Goal: Contribute content: Add original content to the website for others to see

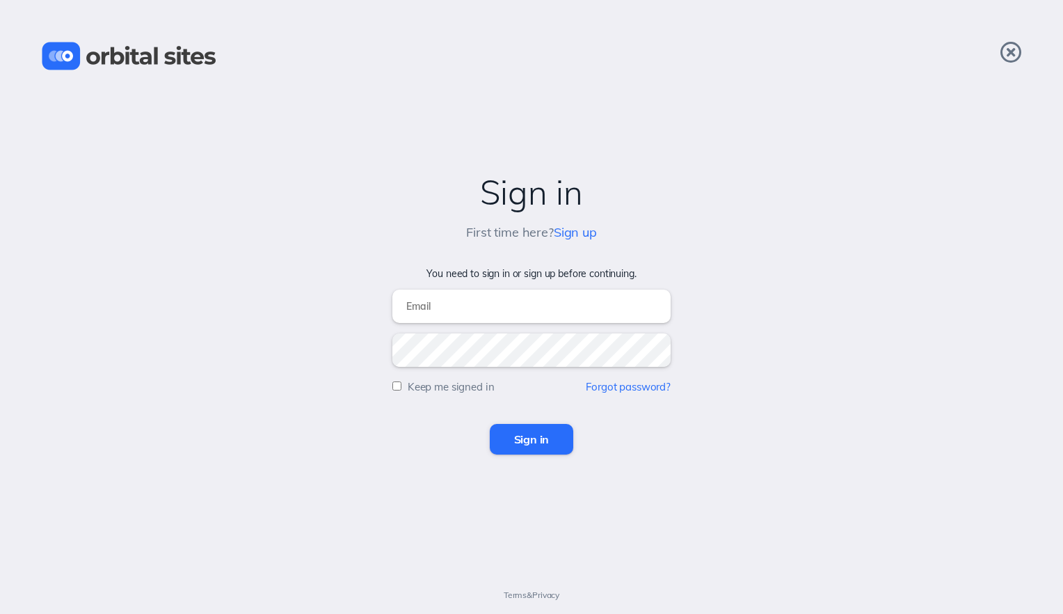
type input "[EMAIL_ADDRESS][DOMAIN_NAME]"
click at [526, 444] on input "Sign in" at bounding box center [532, 439] width 84 height 31
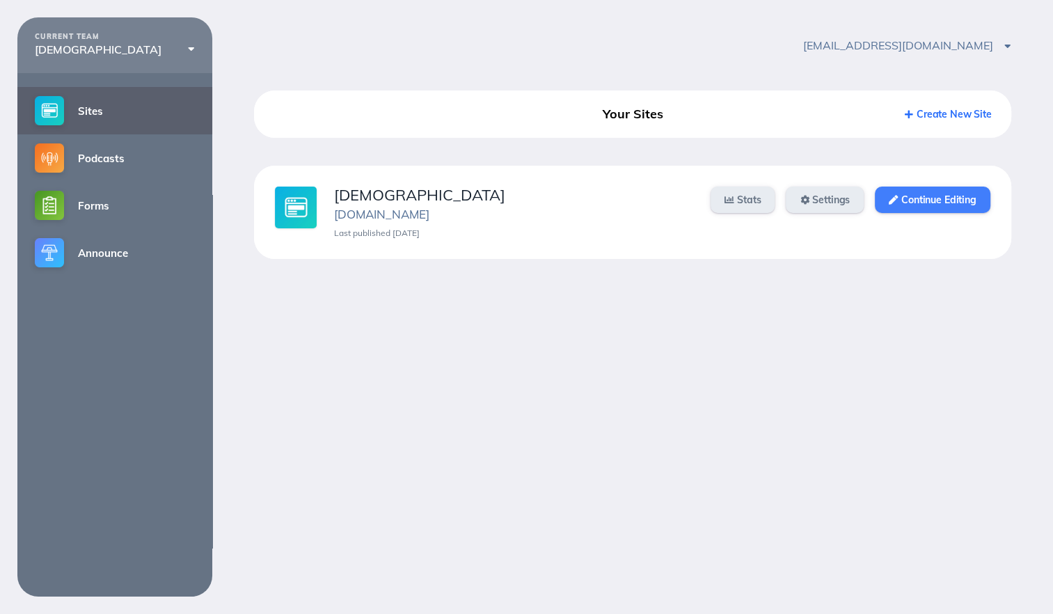
click at [948, 195] on link "Continue Editing" at bounding box center [932, 200] width 115 height 26
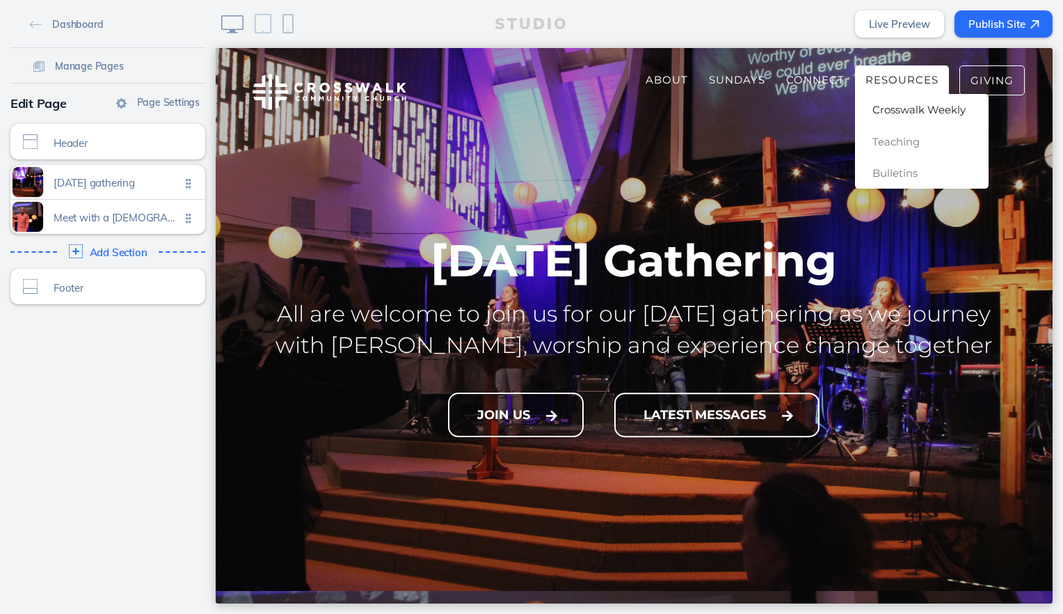
click at [893, 109] on span "Crosswalk Weekly" at bounding box center [919, 109] width 93 height 13
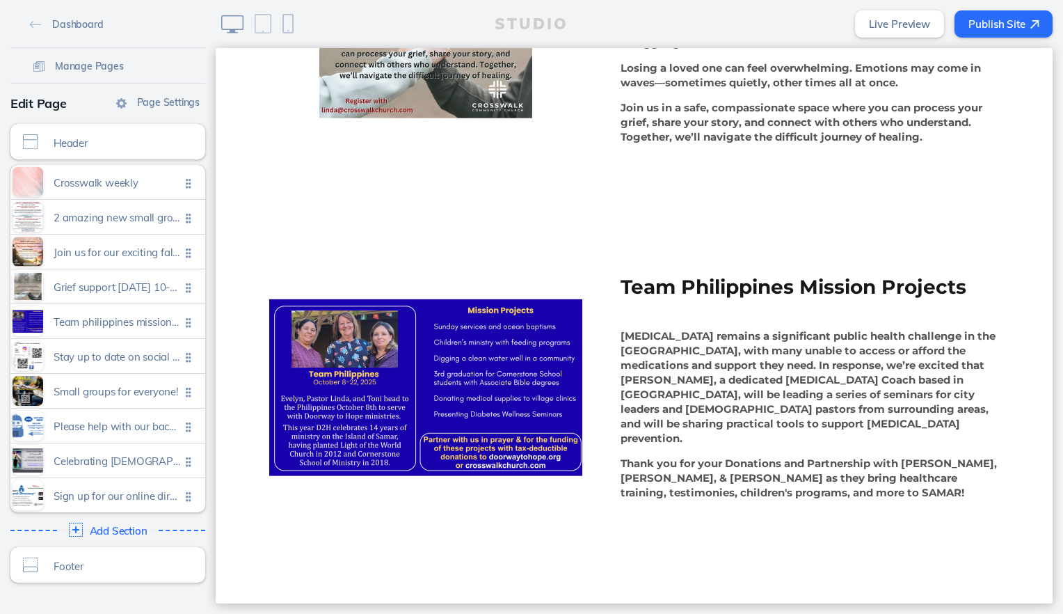
scroll to position [1322, 0]
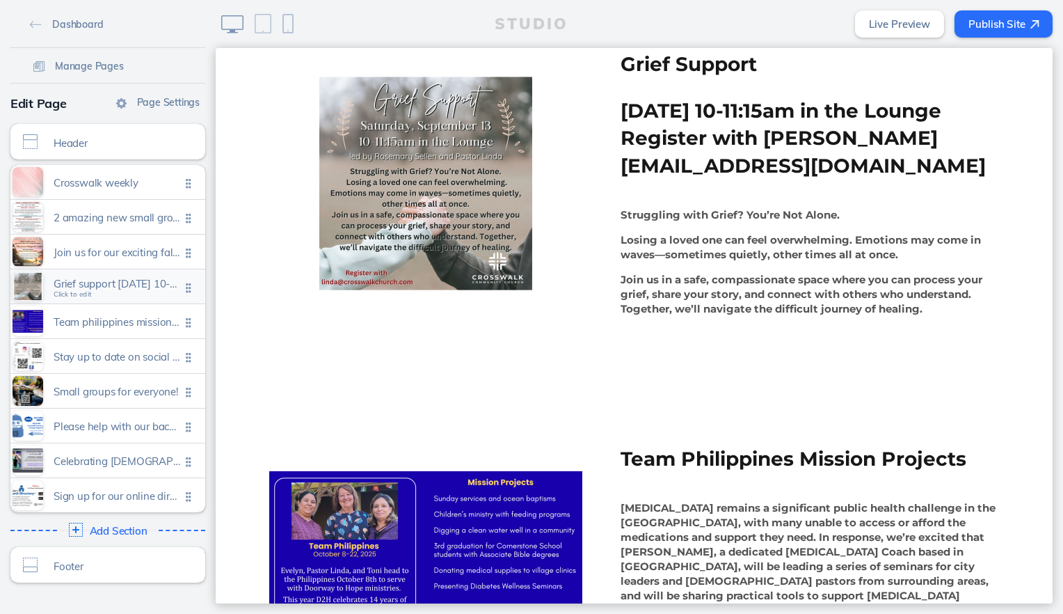
click at [109, 292] on span "Grief support saturday, september 13, 10-11:15am in the lounge register with li…" at bounding box center [117, 287] width 127 height 12
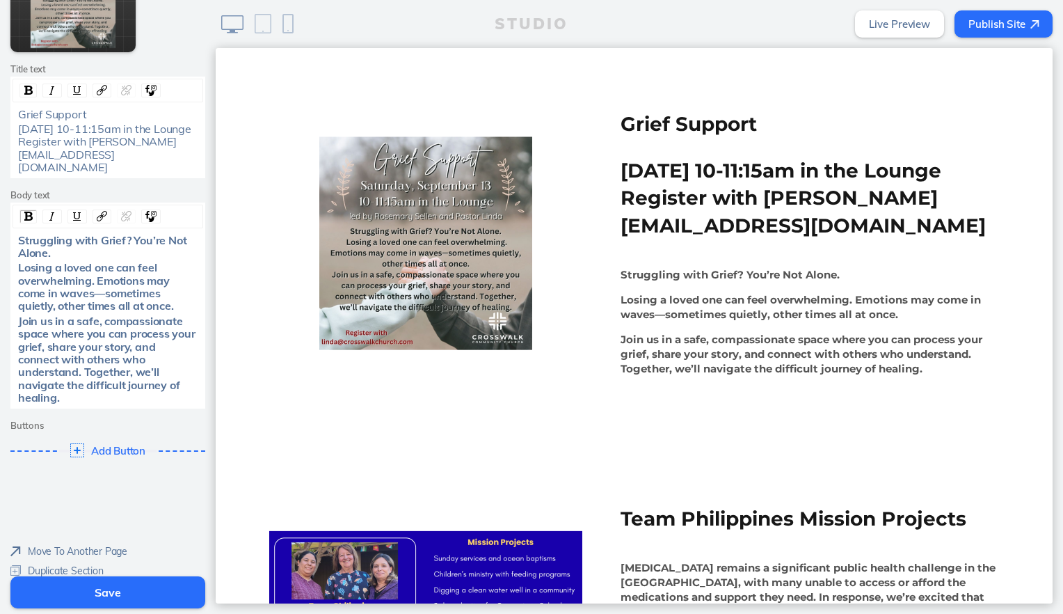
scroll to position [217, 0]
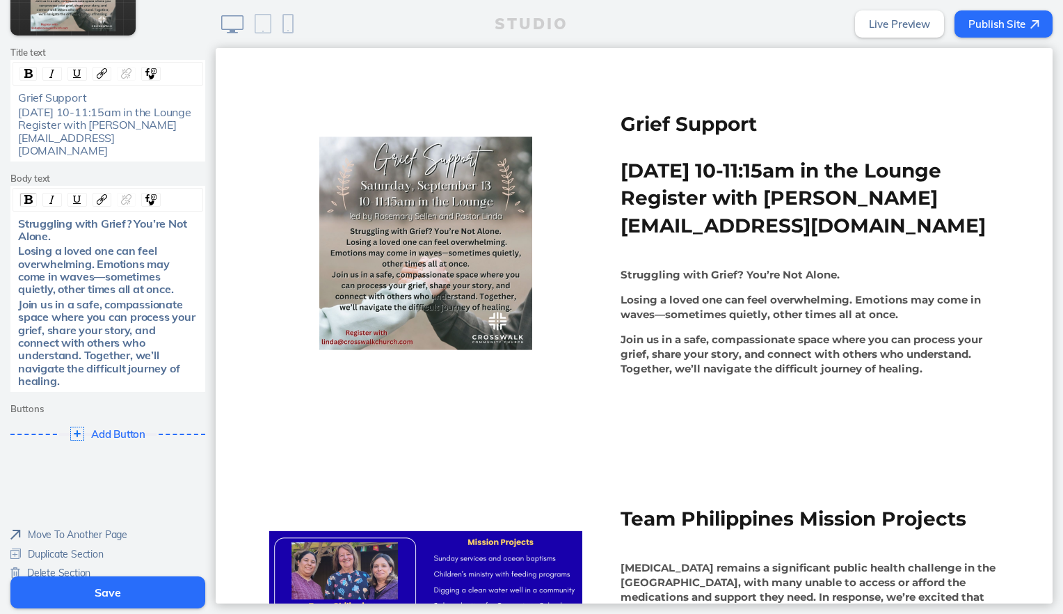
click at [61, 566] on span "Delete Section" at bounding box center [58, 572] width 63 height 13
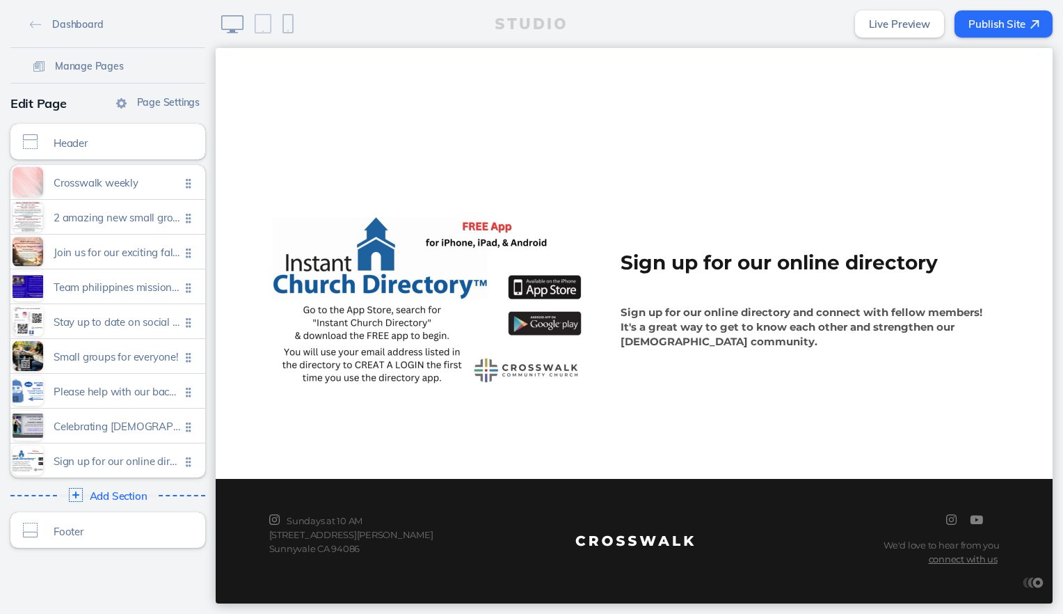
scroll to position [2991, 0]
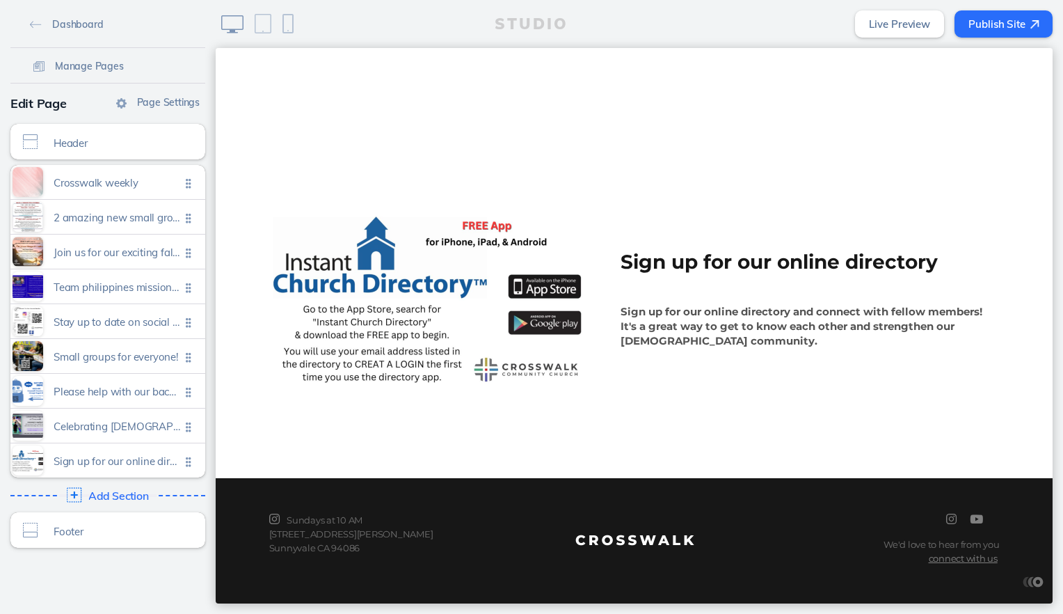
click at [132, 494] on span "Add Section" at bounding box center [118, 496] width 61 height 13
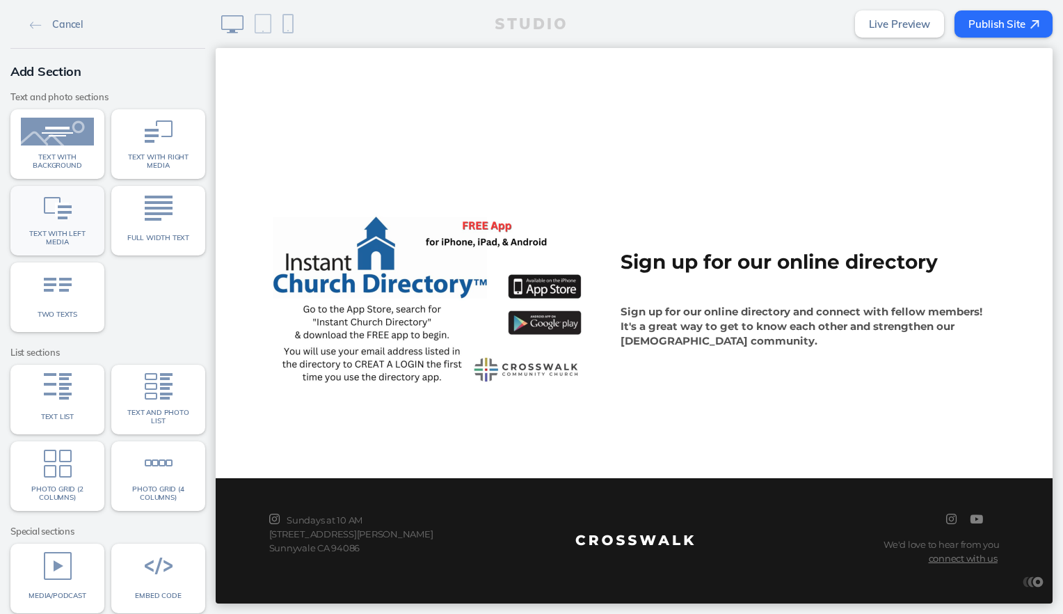
click at [45, 226] on link "Text with left media" at bounding box center [57, 221] width 94 height 70
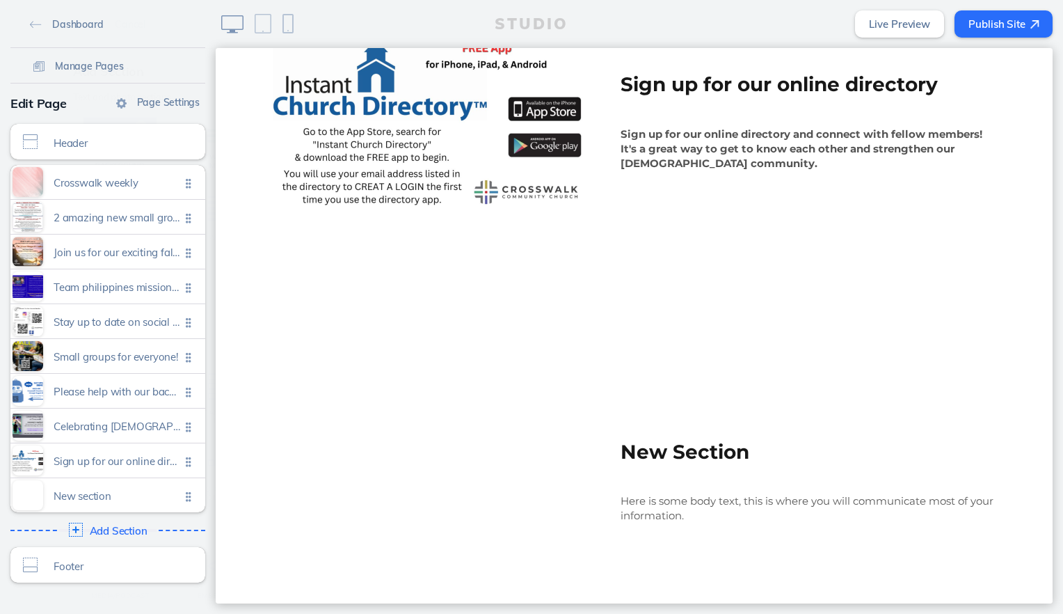
scroll to position [3351, 0]
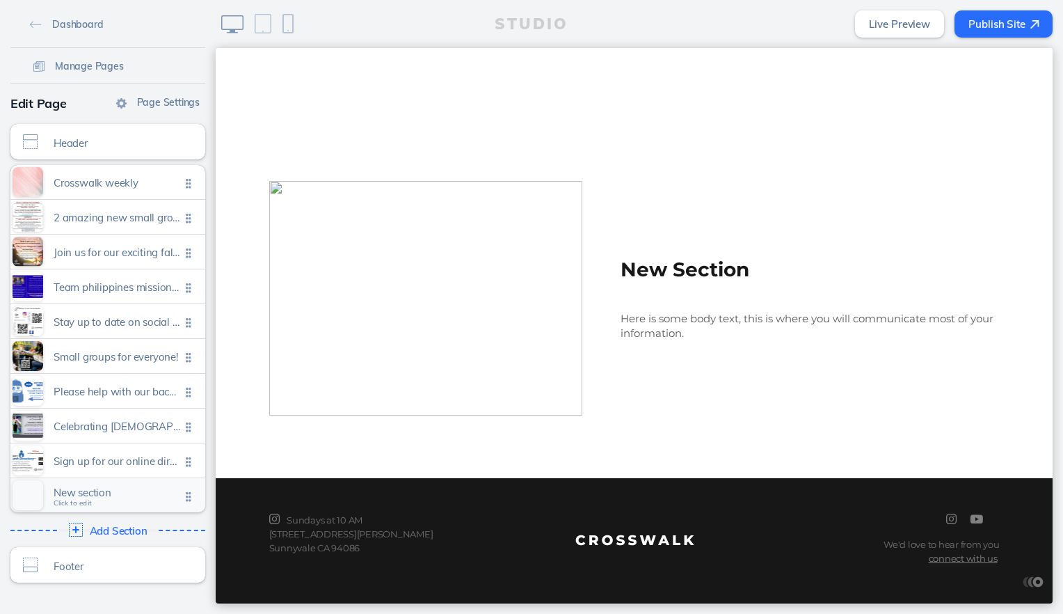
click at [72, 493] on span "New section" at bounding box center [117, 492] width 127 height 12
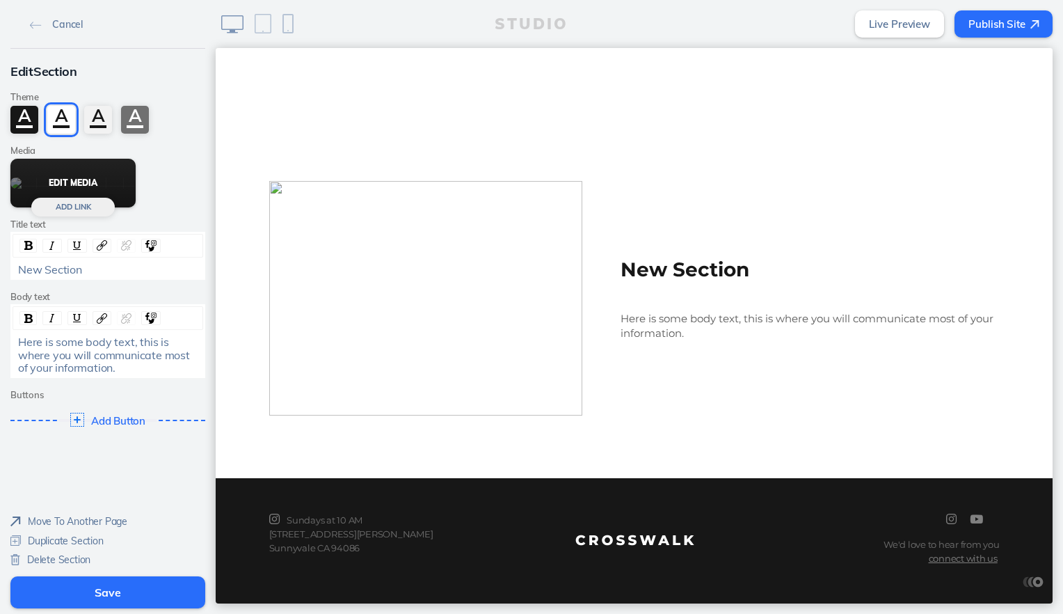
click at [97, 184] on button "Edit Media" at bounding box center [72, 183] width 125 height 49
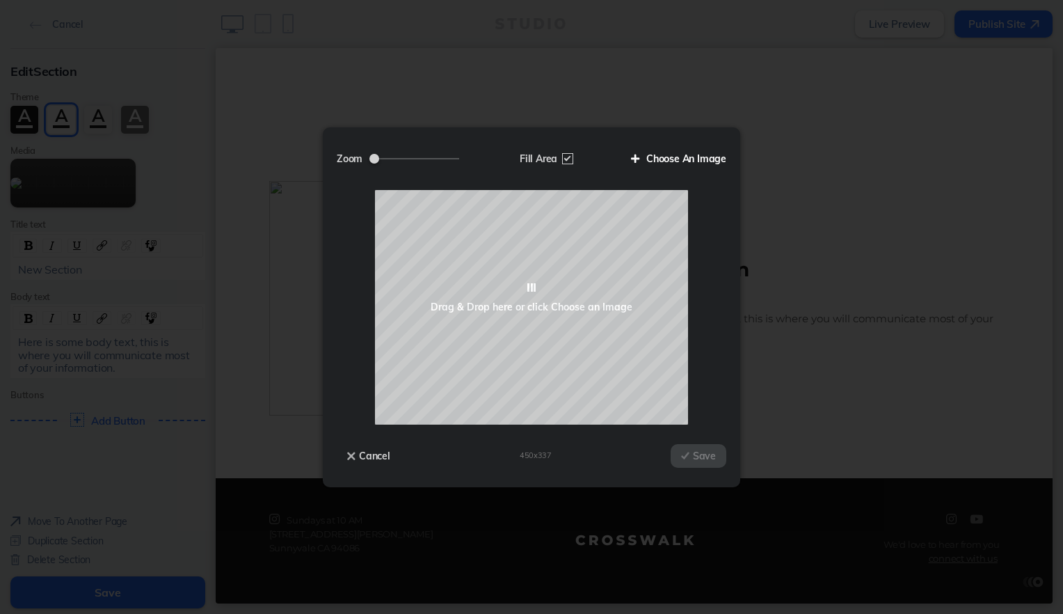
click at [673, 163] on label "Choose An Image" at bounding box center [674, 159] width 106 height 24
click at [0, 0] on input "Choose An Image" at bounding box center [0, 0] width 0 height 0
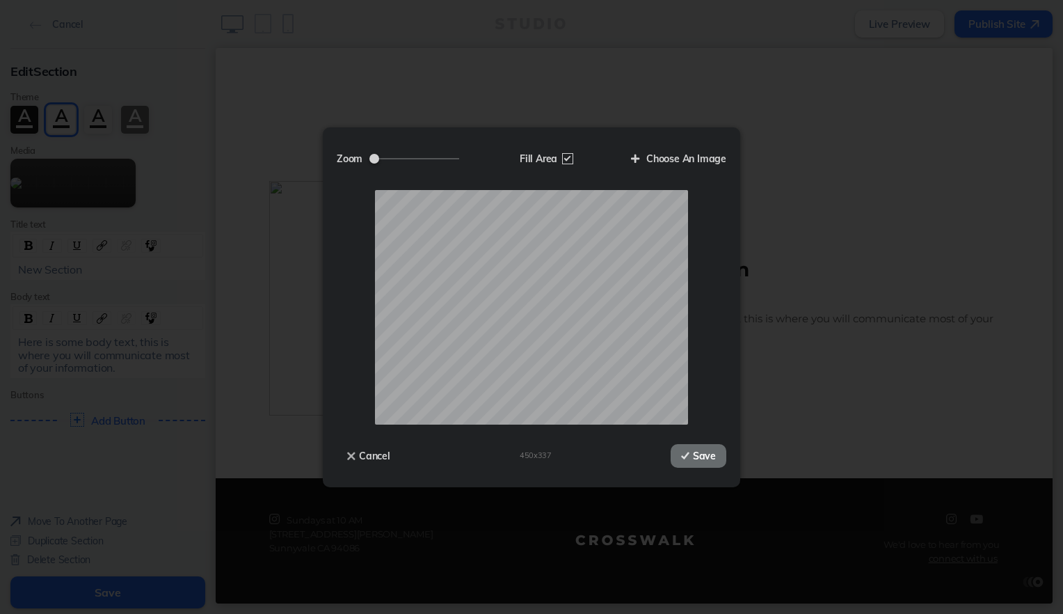
click at [698, 454] on button "Save" at bounding box center [699, 456] width 56 height 24
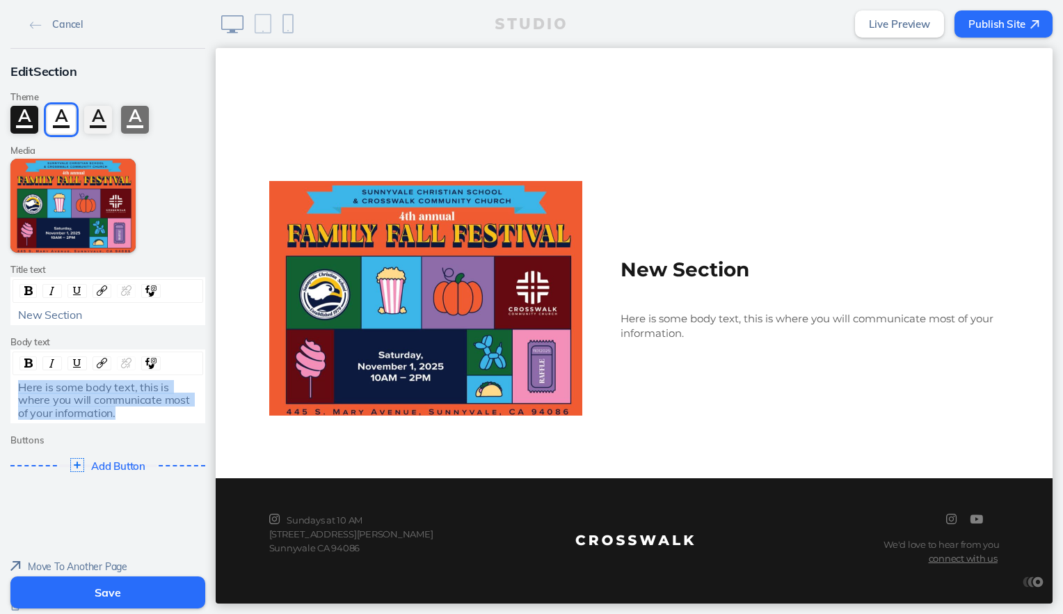
drag, startPoint x: 139, startPoint y: 415, endPoint x: -3, endPoint y: 389, distance: 144.4
click at [0, 389] on html "Cancel Edit Section Theme A A A A Media Edit Media Add Link Title text New Sect…" at bounding box center [531, 307] width 1063 height 614
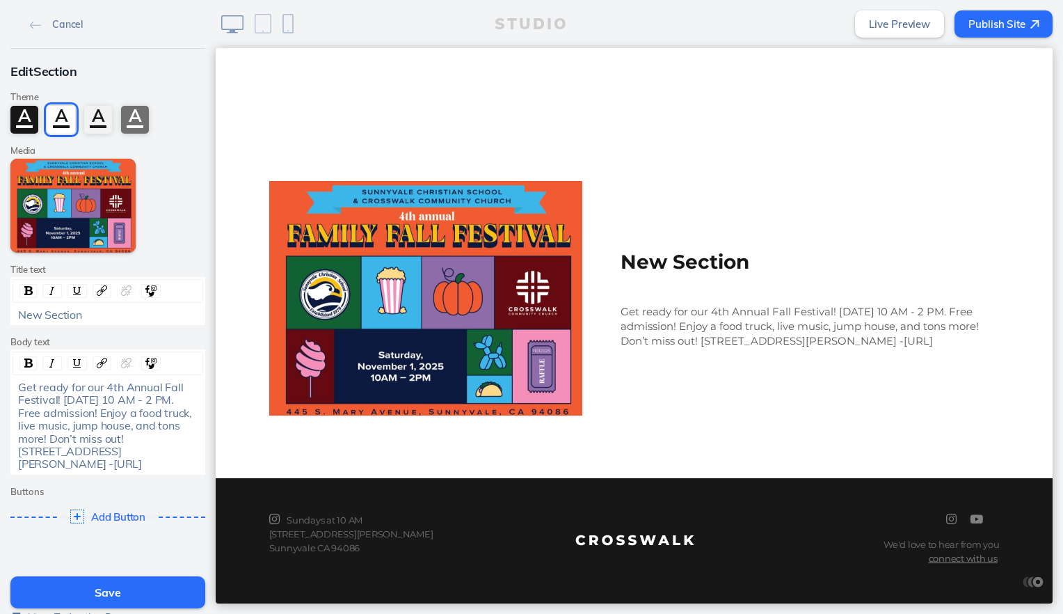
drag, startPoint x: 142, startPoint y: 452, endPoint x: -3, endPoint y: 389, distance: 158.0
click at [0, 389] on html "Cancel Edit Section Theme A A A A Media Edit Media Add Link Title text New Sect…" at bounding box center [531, 307] width 1063 height 614
click at [24, 361] on img "rdw-inline-control" at bounding box center [28, 362] width 8 height 9
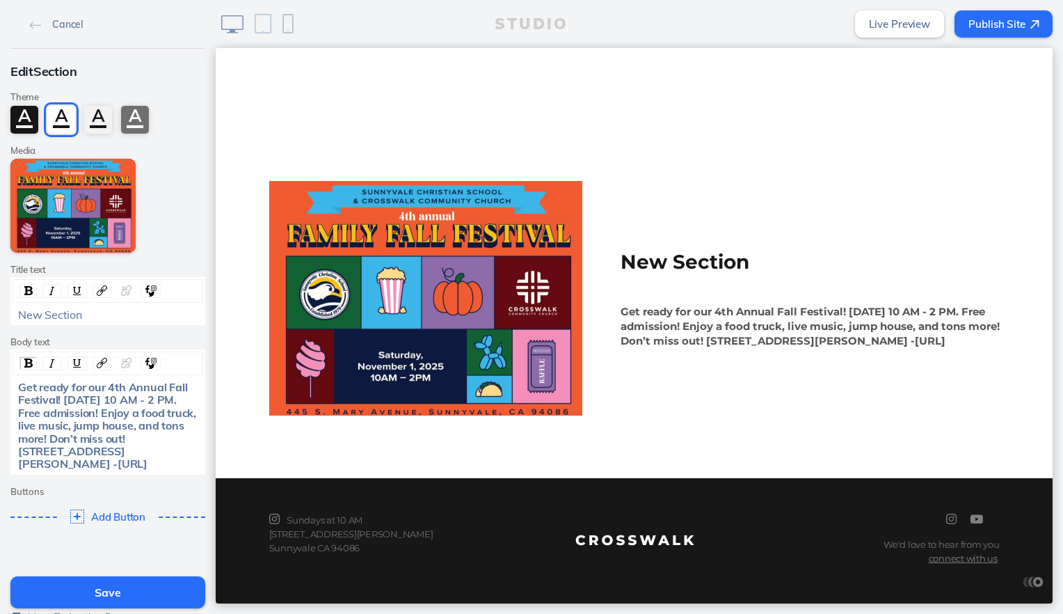
click at [98, 441] on span "Get ready for our 4th Annual Fall Festival! Saturday, November 1st, 10 AM - 2 P…" at bounding box center [108, 425] width 181 height 90
drag, startPoint x: 84, startPoint y: 416, endPoint x: 3, endPoint y: 391, distance: 84.5
click at [3, 391] on div "Edit Section Theme A A A A Media Edit Media Add Link Title text New Section Bod…" at bounding box center [108, 296] width 216 height 495
copy span "Get ready for our 4th Annual Fall Festival! Saturday, November 1st, 10 AM - 2 PM"
drag, startPoint x: 79, startPoint y: 312, endPoint x: -3, endPoint y: 302, distance: 82.0
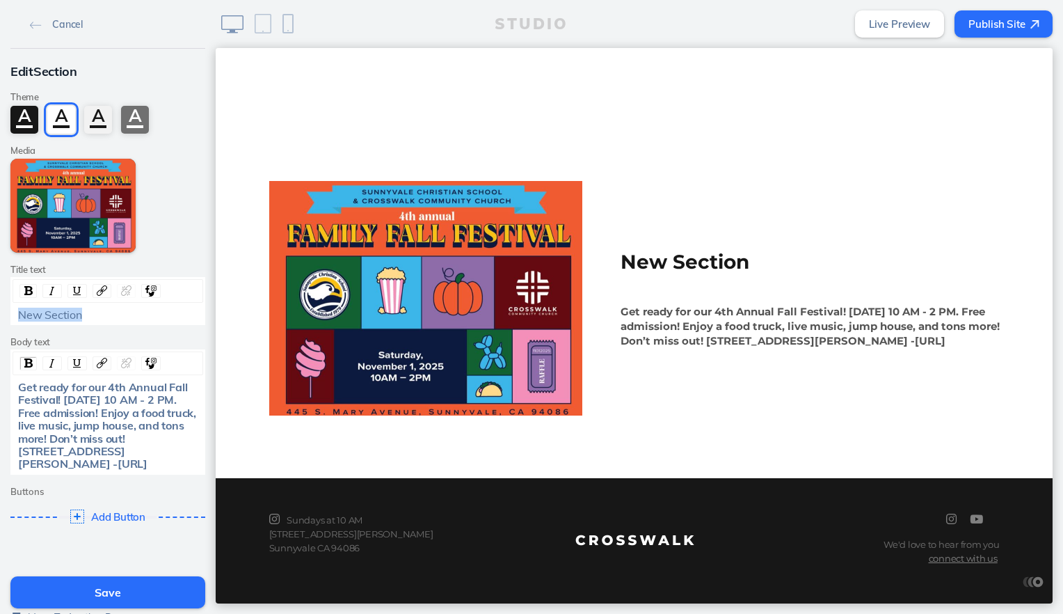
click at [0, 302] on html "Cancel Edit Section Theme A A A A Media Edit Media Add Link Title text New Sect…" at bounding box center [531, 307] width 1063 height 614
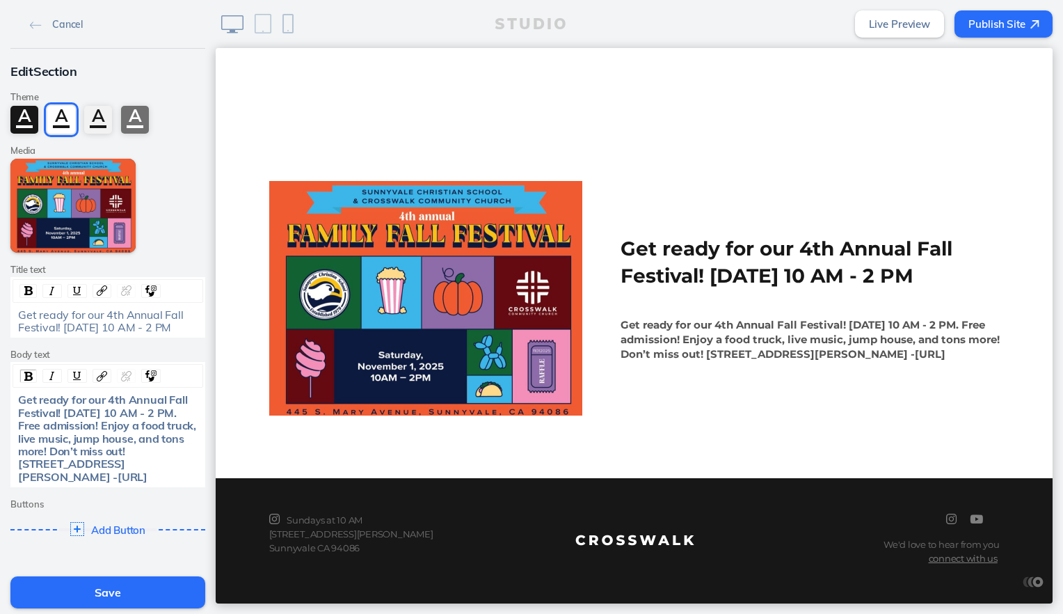
click at [96, 581] on button "Save" at bounding box center [107, 592] width 195 height 32
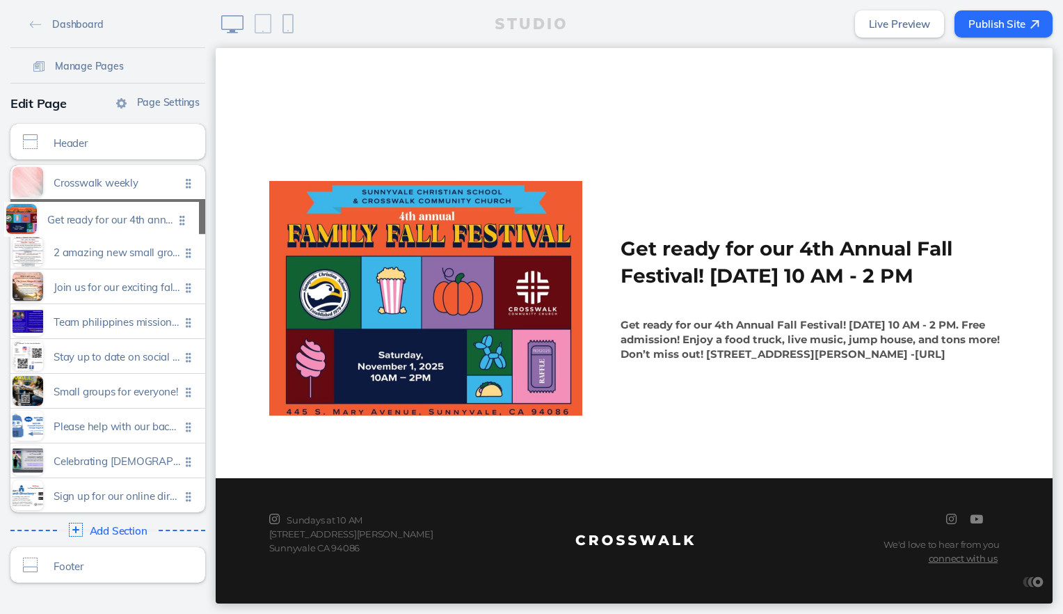
drag, startPoint x: 185, startPoint y: 499, endPoint x: 184, endPoint y: 224, distance: 274.9
click at [184, 224] on ul "Crosswalk weekly Click to edit 2 amazing new small groups available! sign up to…" at bounding box center [107, 338] width 195 height 347
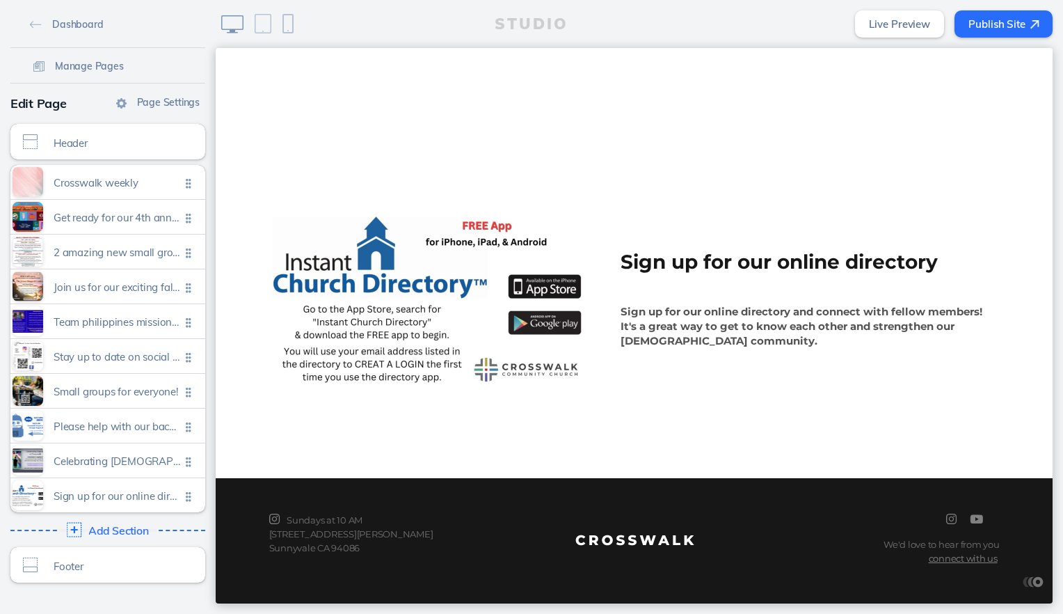
click at [100, 530] on span "Add Section" at bounding box center [118, 531] width 61 height 13
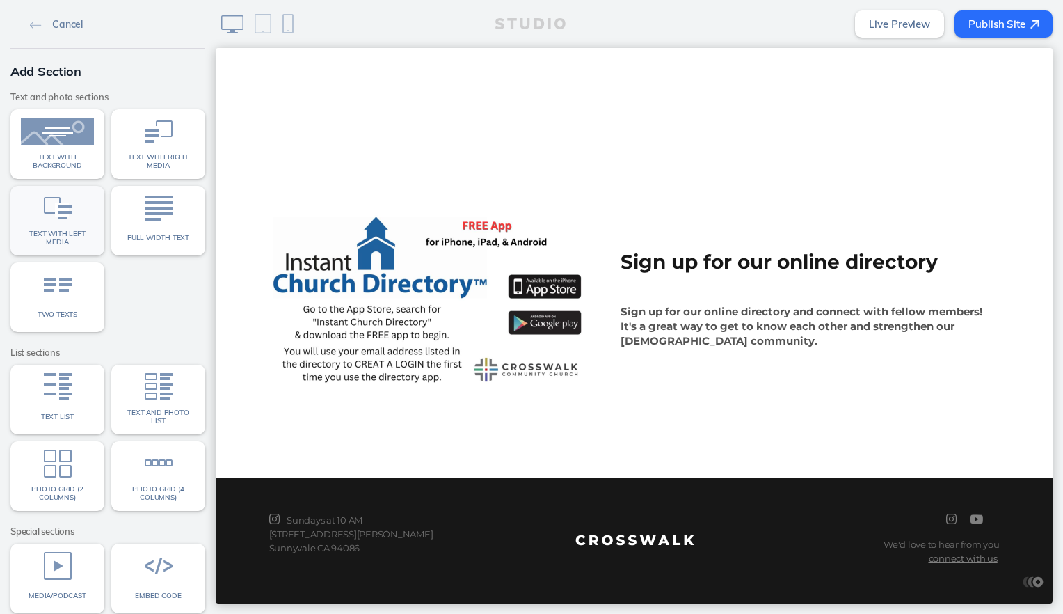
click at [65, 234] on span "Text with left media" at bounding box center [57, 238] width 73 height 16
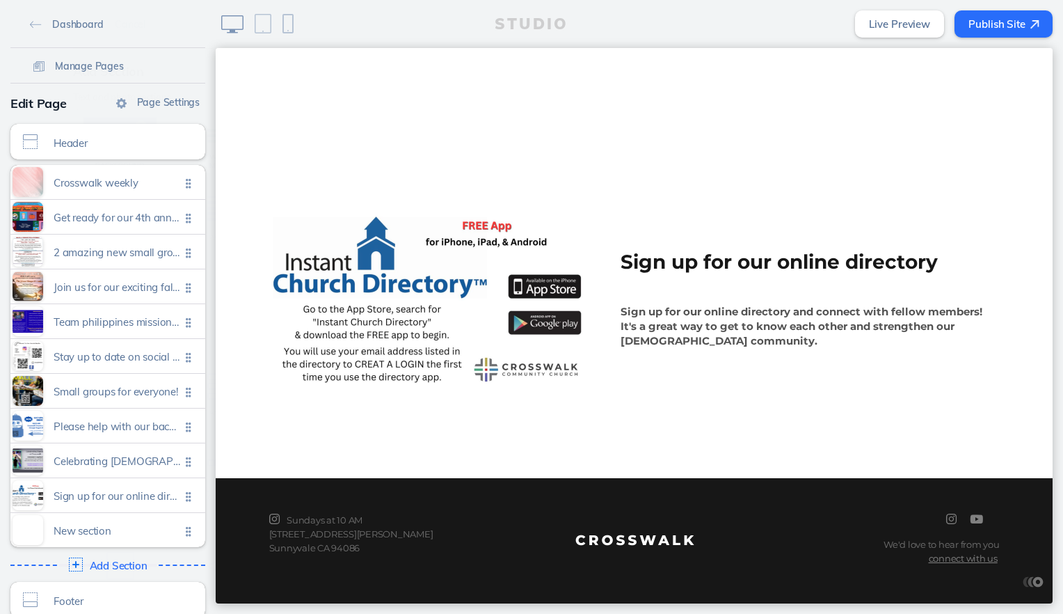
scroll to position [3711, 0]
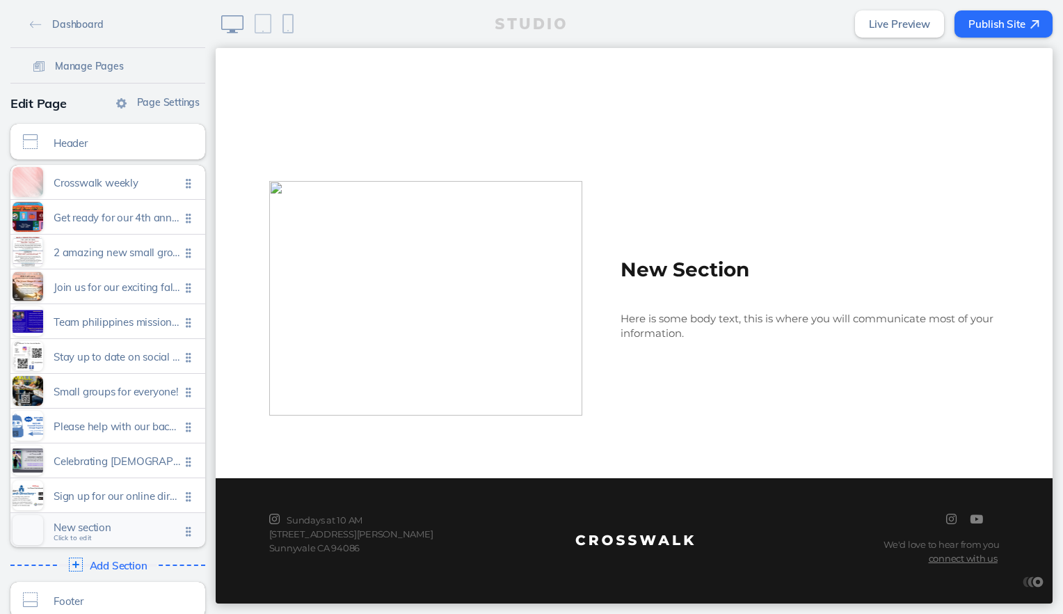
click at [86, 530] on span "New section" at bounding box center [117, 527] width 127 height 12
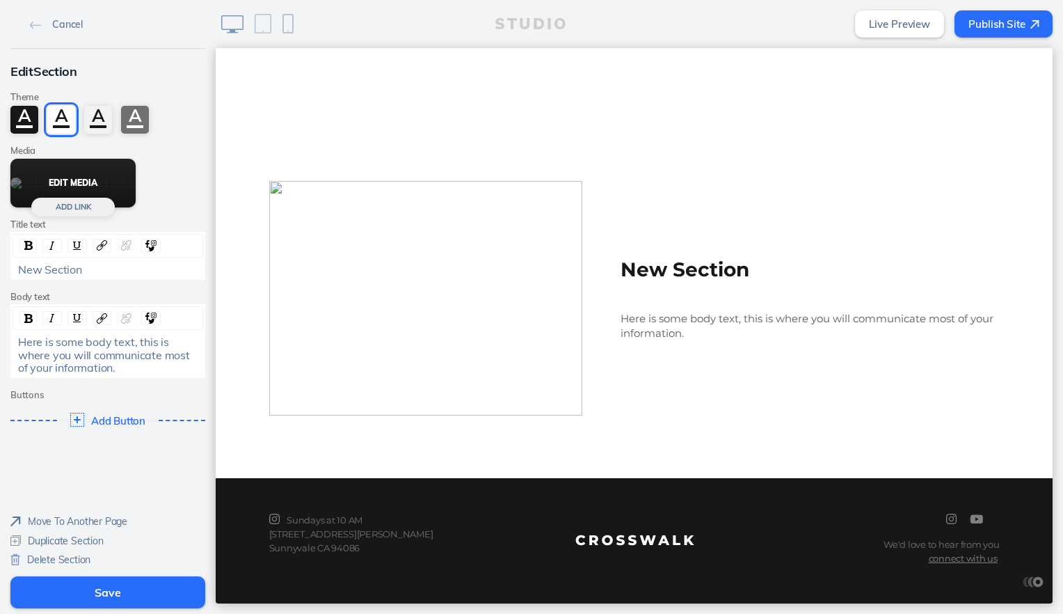
click at [85, 179] on button "Edit Media" at bounding box center [72, 183] width 125 height 49
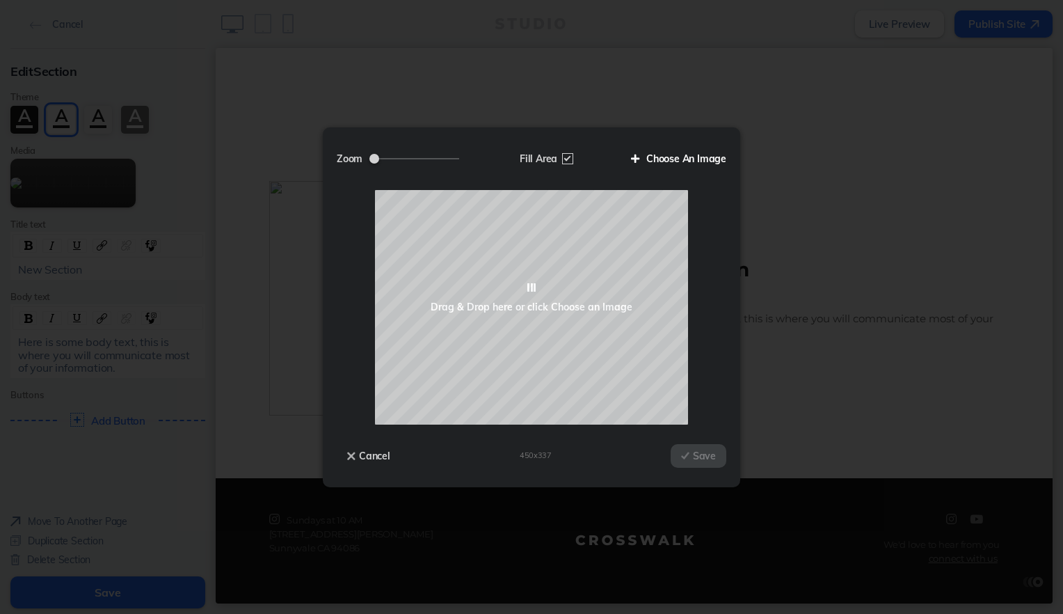
click at [697, 161] on label "Choose An Image" at bounding box center [674, 159] width 106 height 24
click at [0, 0] on input "Choose An Image" at bounding box center [0, 0] width 0 height 0
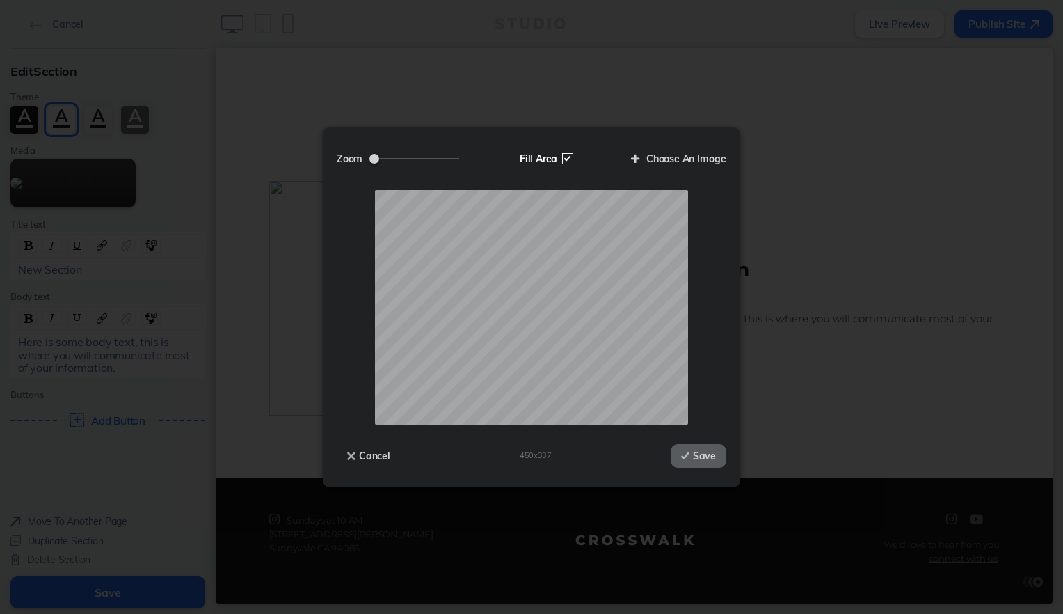
click at [571, 157] on label "Fill Area" at bounding box center [545, 159] width 72 height 24
click at [0, 0] on input "Fill Area" at bounding box center [0, 0] width 0 height 0
click at [408, 158] on input "Zoom" at bounding box center [415, 158] width 90 height 1
type input "0.88"
click at [406, 159] on input "Zoom" at bounding box center [415, 158] width 90 height 1
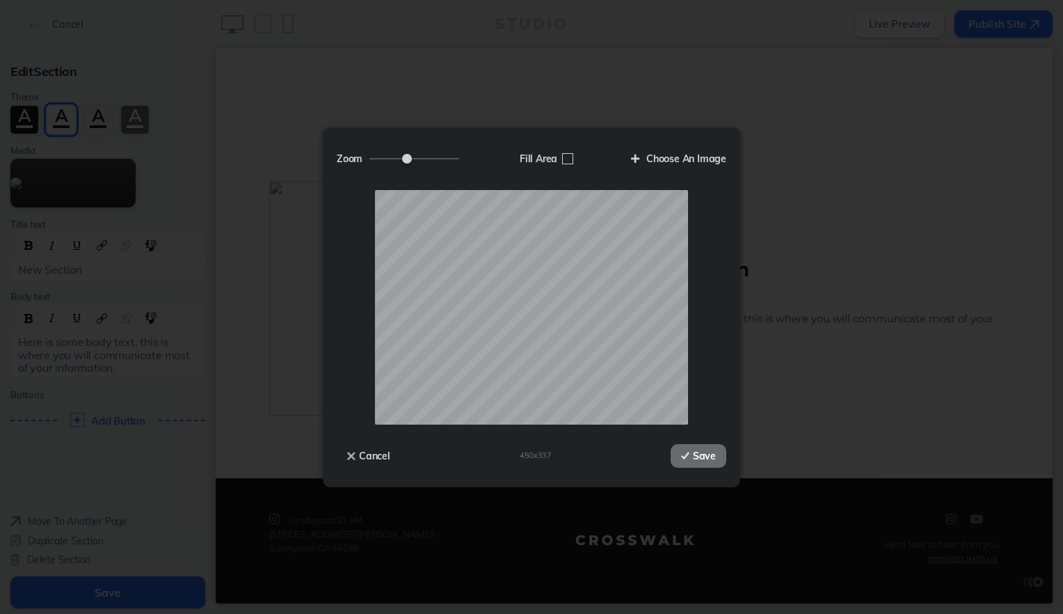
click at [688, 463] on button "Save" at bounding box center [699, 456] width 56 height 24
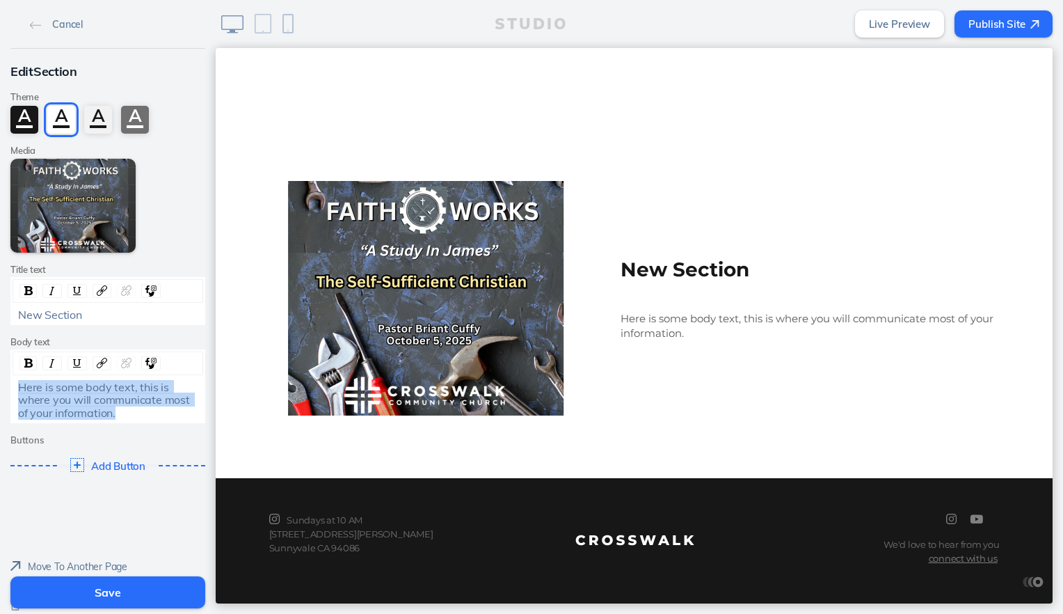
drag, startPoint x: 118, startPoint y: 410, endPoint x: 8, endPoint y: 391, distance: 111.5
click at [13, 391] on div "Here is some body text, this is where you will communicate most of your informa…" at bounding box center [108, 400] width 190 height 38
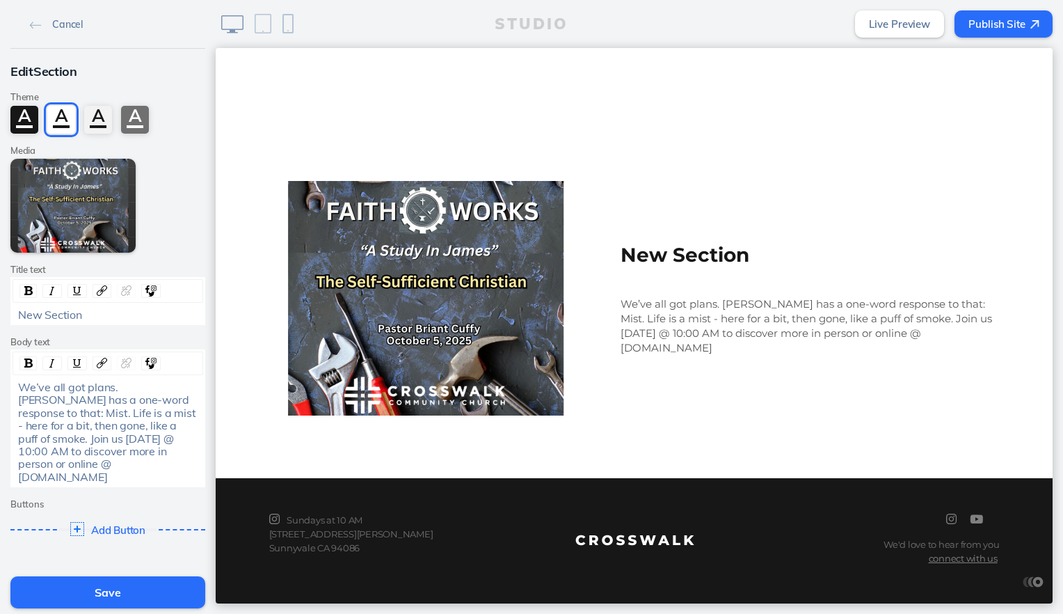
drag, startPoint x: 167, startPoint y: 466, endPoint x: -3, endPoint y: 384, distance: 188.6
click at [0, 384] on html "Cancel Edit Section Theme A A A A Media Edit Media Add Link Title text New Sect…" at bounding box center [531, 307] width 1063 height 614
click at [24, 360] on img "rdw-inline-control" at bounding box center [28, 362] width 8 height 9
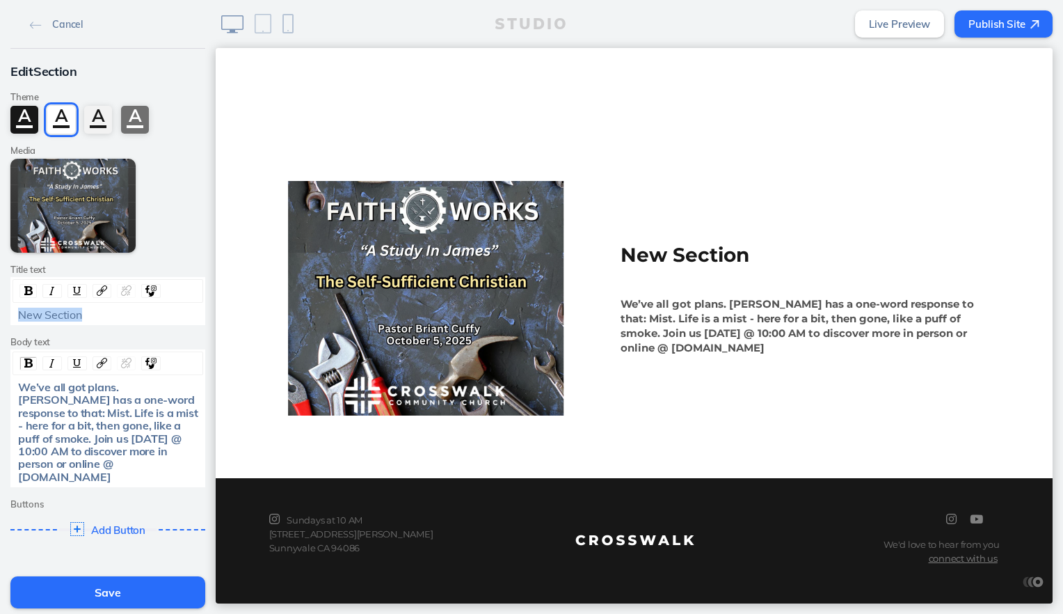
drag, startPoint x: 81, startPoint y: 316, endPoint x: 4, endPoint y: 307, distance: 77.1
click at [4, 307] on div "Edit Section Theme A A A A Media Edit Media Add Link Title text New Section Bod…" at bounding box center [108, 302] width 216 height 507
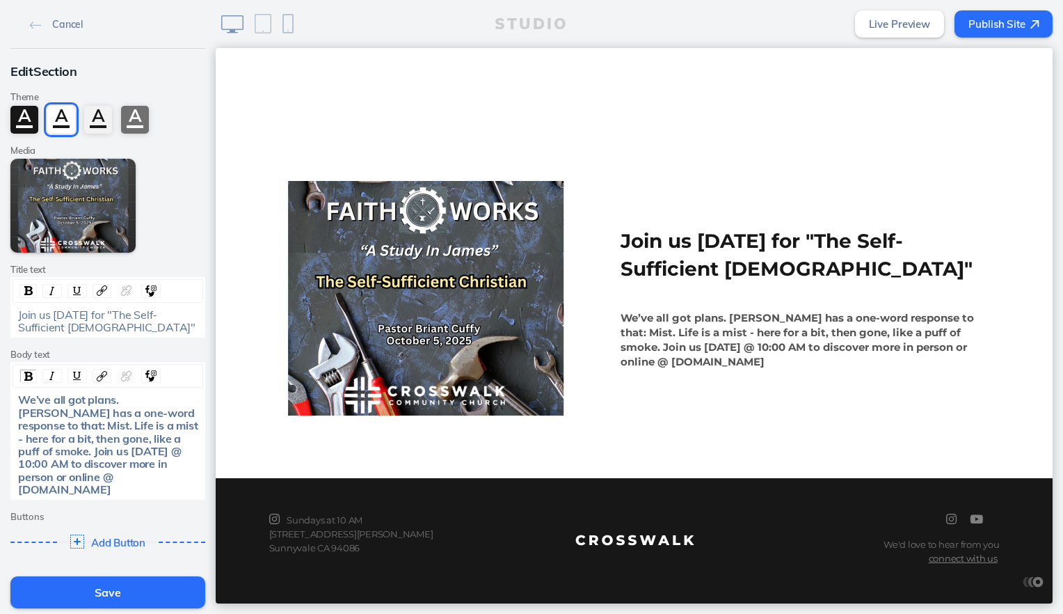
click at [73, 587] on button "Save" at bounding box center [107, 592] width 195 height 32
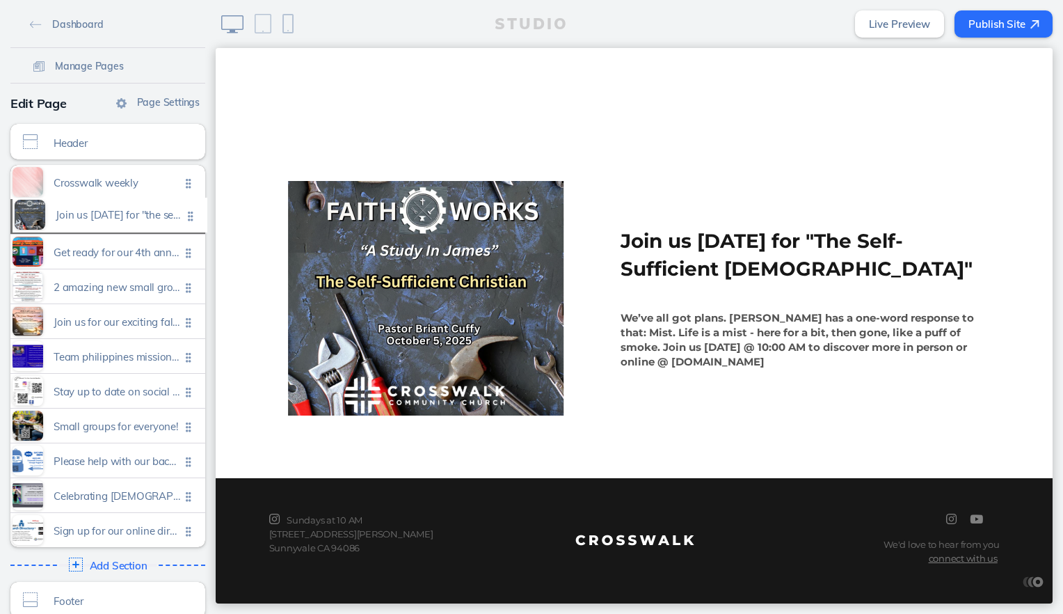
drag, startPoint x: 184, startPoint y: 530, endPoint x: 191, endPoint y: 216, distance: 313.9
click at [191, 216] on ul "Crosswalk weekly Click to edit Get ready for our 4th annual fall festival! satu…" at bounding box center [107, 356] width 195 height 382
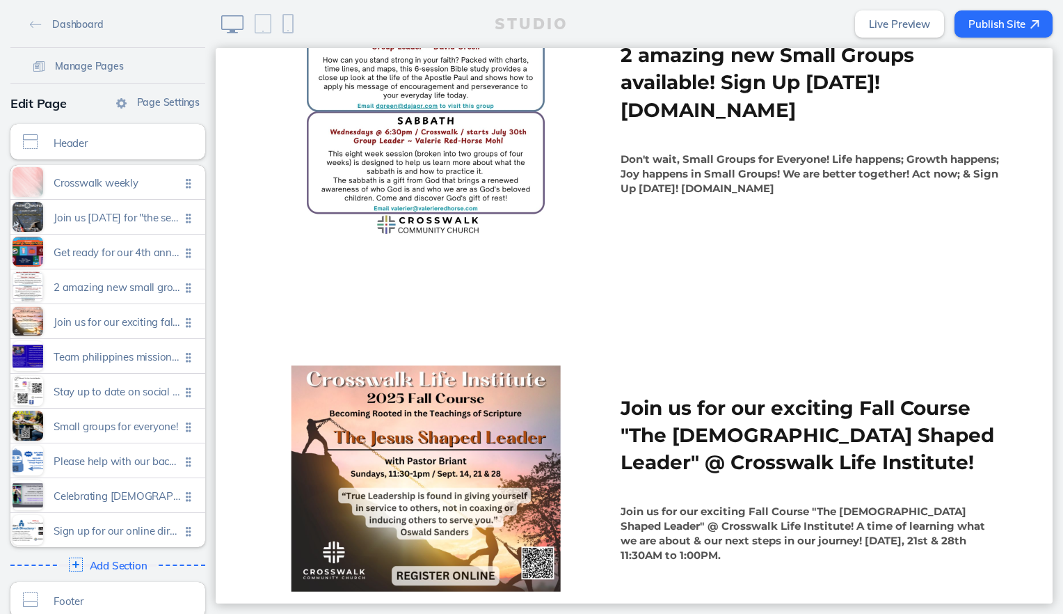
scroll to position [1414, 0]
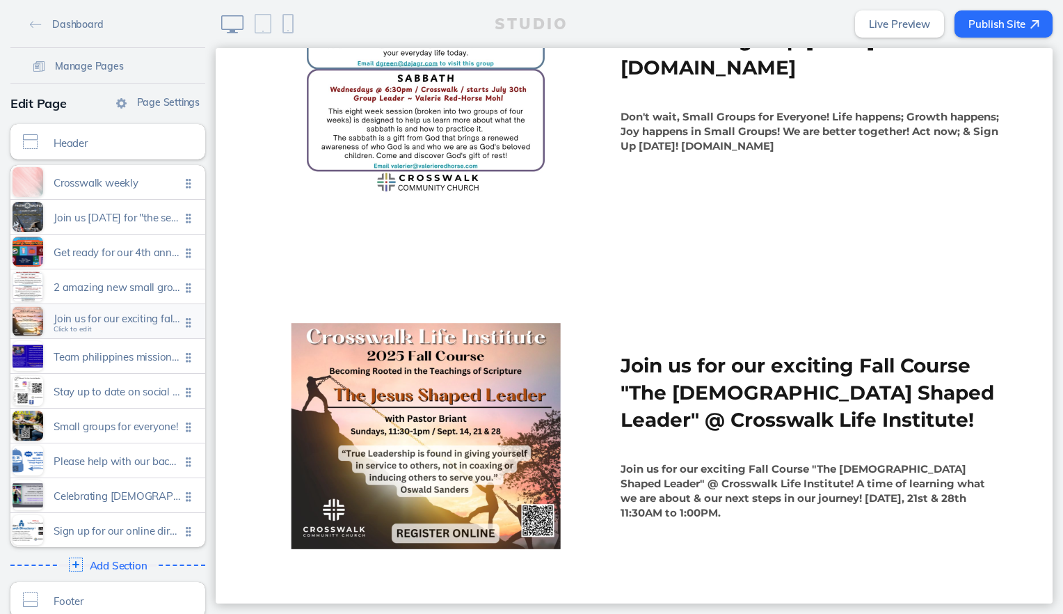
click at [43, 317] on div "Join us for our exciting fall course "the jesus shaped leader" @ crosswalk life…" at bounding box center [107, 321] width 195 height 34
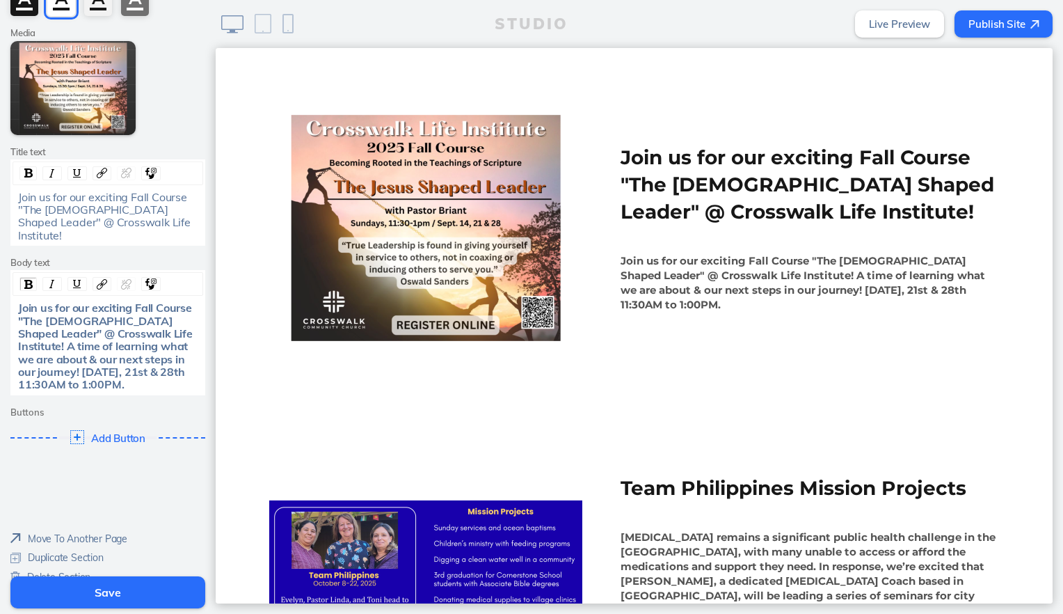
scroll to position [122, 0]
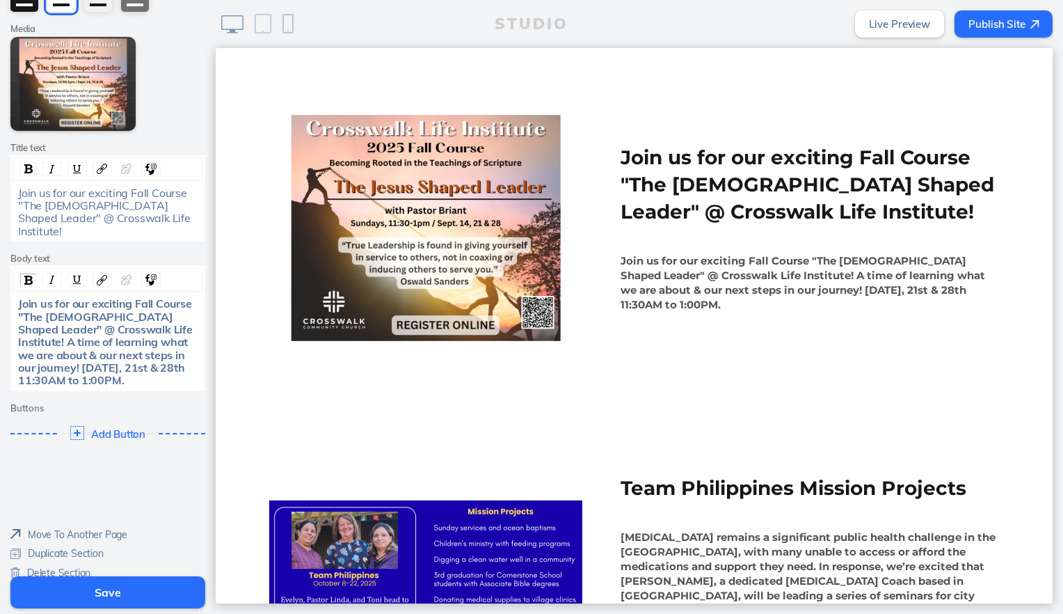
click at [51, 566] on span "Delete Section" at bounding box center [58, 572] width 63 height 13
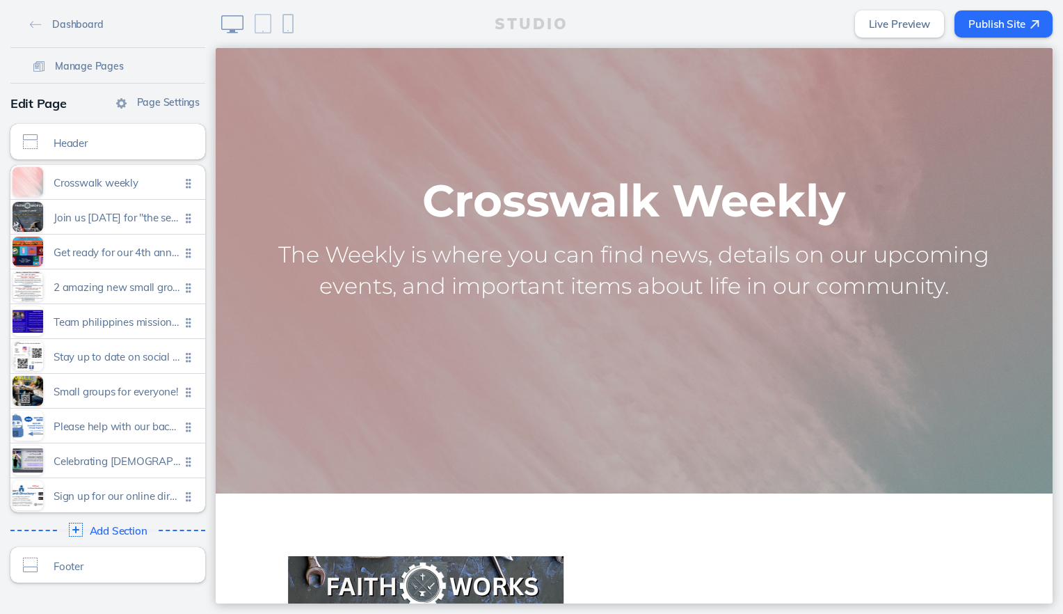
scroll to position [9, 0]
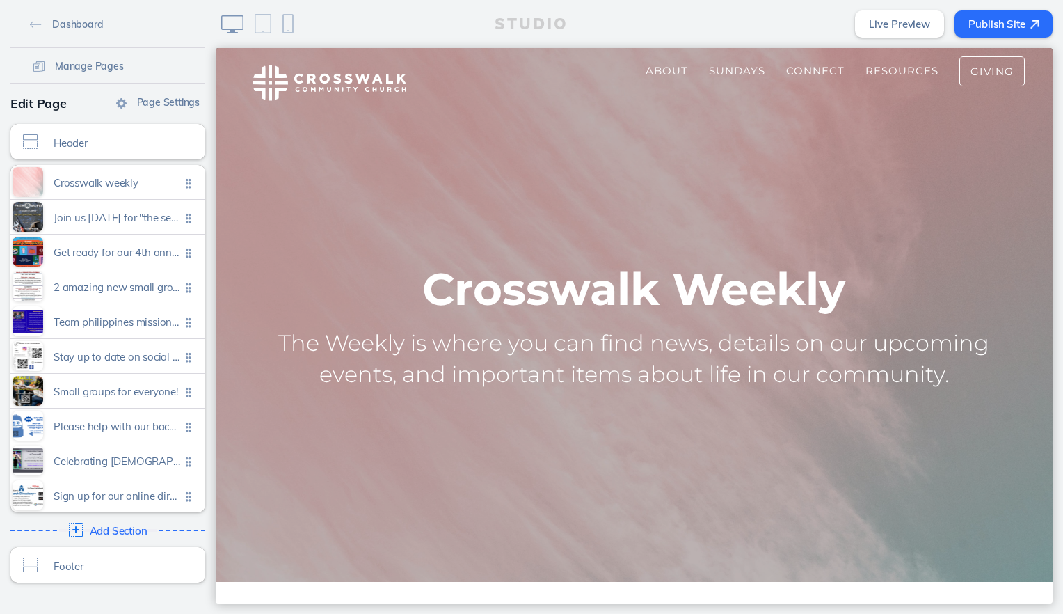
click at [999, 19] on button "Publish Site" at bounding box center [1004, 23] width 98 height 27
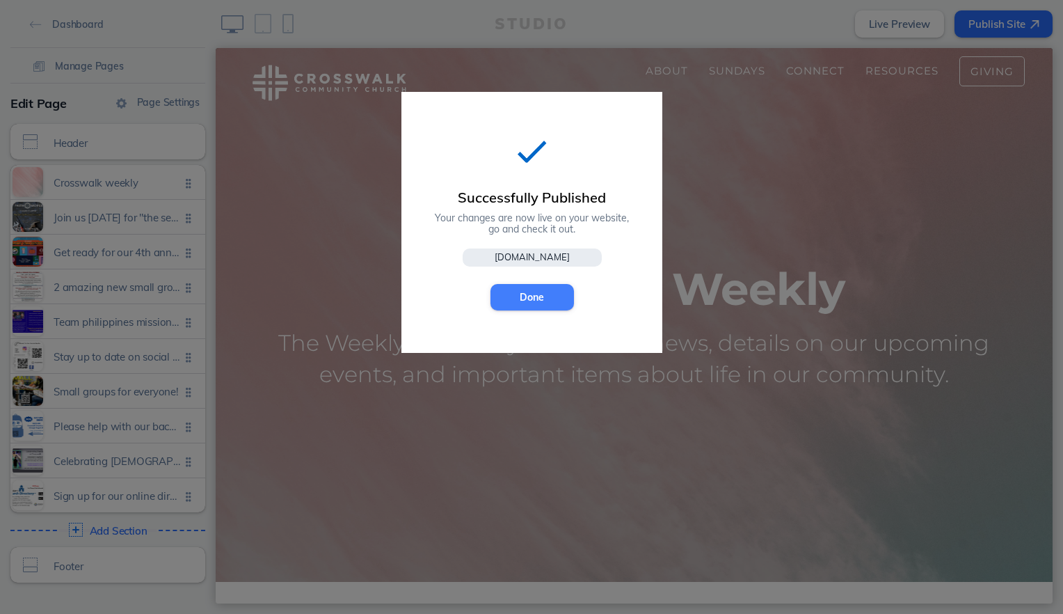
click at [537, 294] on button "Done" at bounding box center [533, 297] width 84 height 26
